Goal: Register for event/course

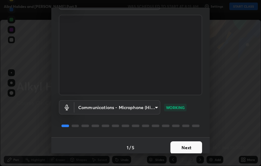
scroll to position [41, 0]
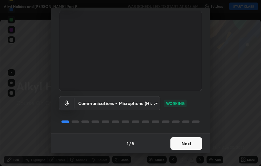
click at [186, 142] on button "Next" at bounding box center [186, 143] width 32 height 13
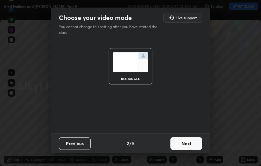
click at [187, 147] on button "Next" at bounding box center [186, 143] width 32 height 13
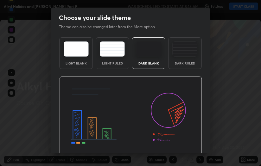
click at [188, 146] on img at bounding box center [130, 117] width 143 height 80
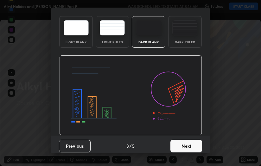
scroll to position [24, 0]
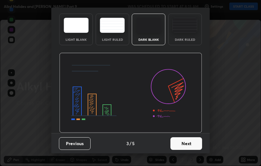
click at [186, 144] on button "Next" at bounding box center [186, 143] width 32 height 13
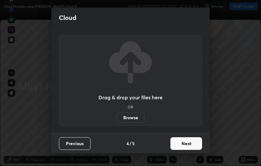
click at [187, 144] on button "Next" at bounding box center [186, 143] width 32 height 13
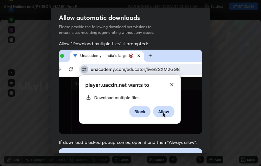
click at [187, 142] on span "If download blocked popup comes, open it and then "Always allow":" at bounding box center [130, 142] width 143 height 6
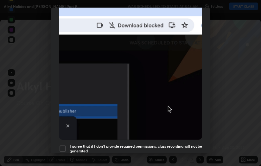
scroll to position [151, 0]
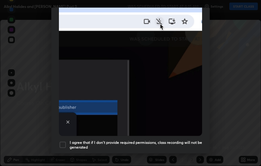
click at [175, 140] on h5 "I agree that if I don't provide required permissions, class recording will not …" at bounding box center [136, 145] width 132 height 10
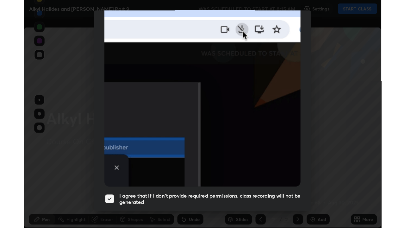
scroll to position [170, 0]
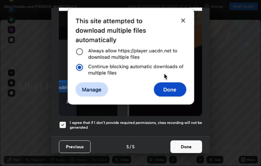
click at [181, 141] on button "Done" at bounding box center [186, 146] width 32 height 13
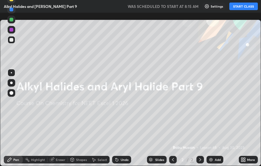
click at [237, 9] on button "START CLASS" at bounding box center [243, 7] width 28 height 8
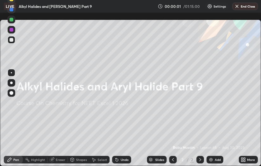
click at [244, 159] on icon at bounding box center [244, 159] width 2 height 2
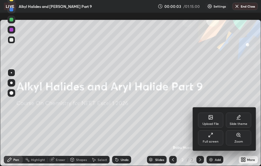
click at [210, 139] on div "Full screen" at bounding box center [210, 137] width 25 height 15
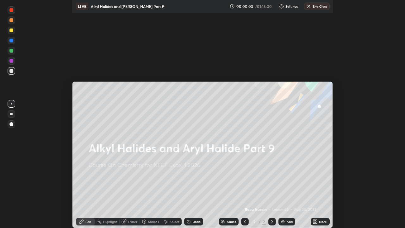
scroll to position [228, 405]
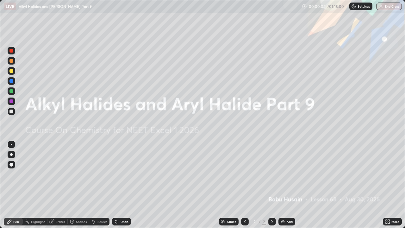
click at [260, 166] on div "Add" at bounding box center [289, 221] width 6 height 3
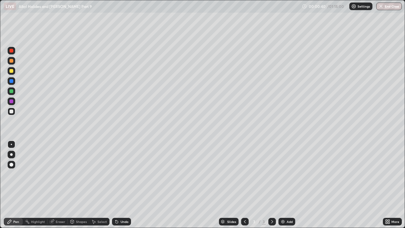
click at [260, 7] on button "End Class" at bounding box center [389, 7] width 26 height 8
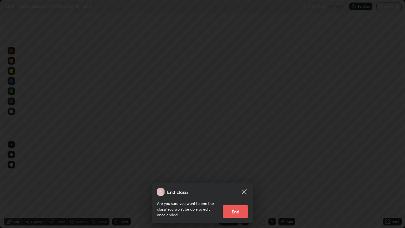
click at [236, 166] on button "End" at bounding box center [235, 211] width 25 height 13
